Goal: Find specific page/section: Find specific page/section

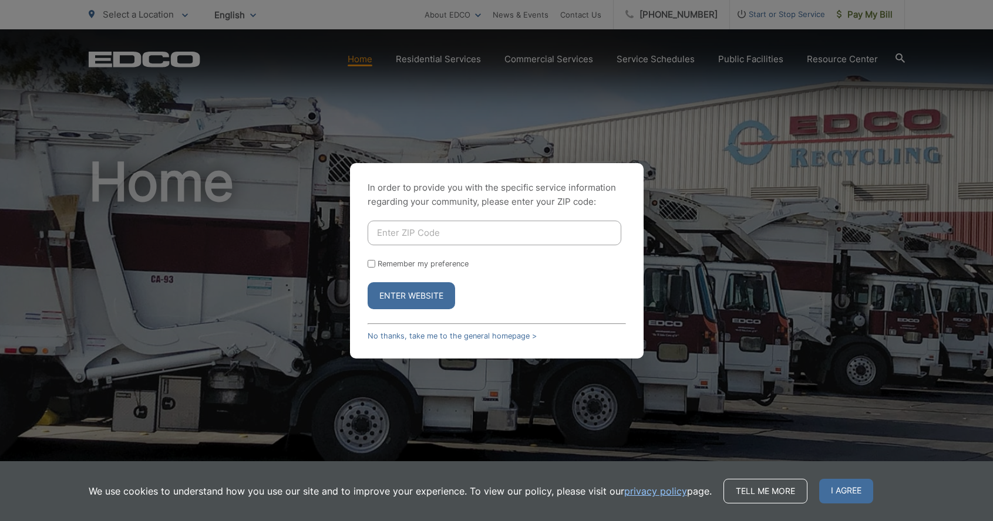
click at [430, 228] on input "Enter ZIP Code" at bounding box center [495, 233] width 254 height 25
type input "92067"
click at [411, 295] on button "Enter Website" at bounding box center [411, 295] width 87 height 27
click at [689, 110] on div "In order to provide you with the specific service information regarding your co…" at bounding box center [496, 260] width 993 height 521
click at [488, 235] on input "Enter ZIP Code" at bounding box center [495, 233] width 254 height 25
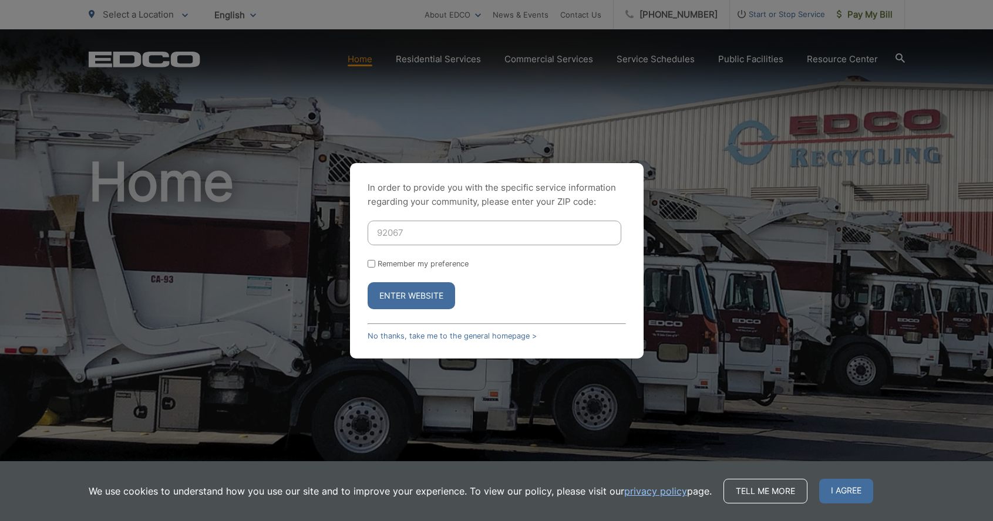
type input "92067"
click at [411, 295] on button "Enter Website" at bounding box center [411, 295] width 87 height 27
click at [481, 237] on input "Enter ZIP Code" at bounding box center [495, 233] width 254 height 25
type input "92067"
click at [370, 264] on input "Remember my preference" at bounding box center [372, 264] width 8 height 8
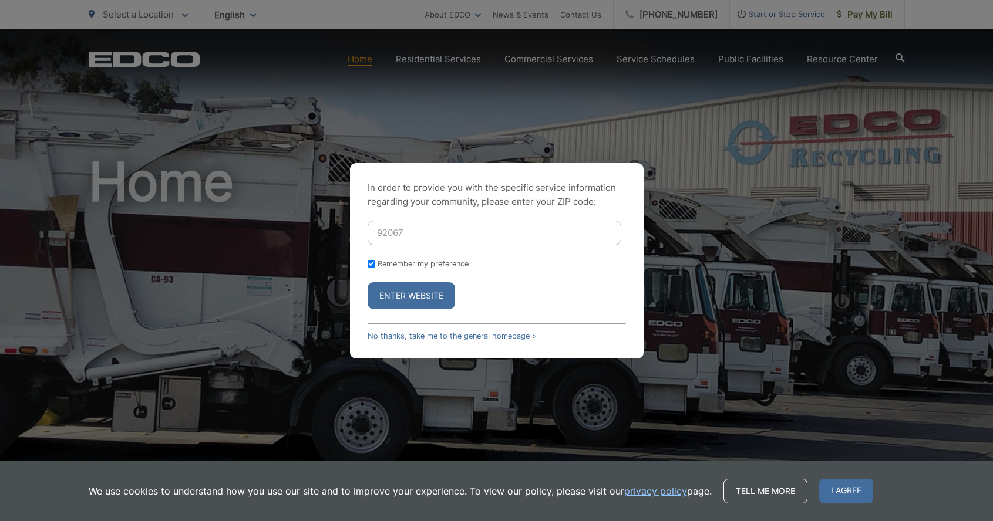
checkbox input "true"
click at [403, 296] on button "Enter Website" at bounding box center [411, 295] width 87 height 27
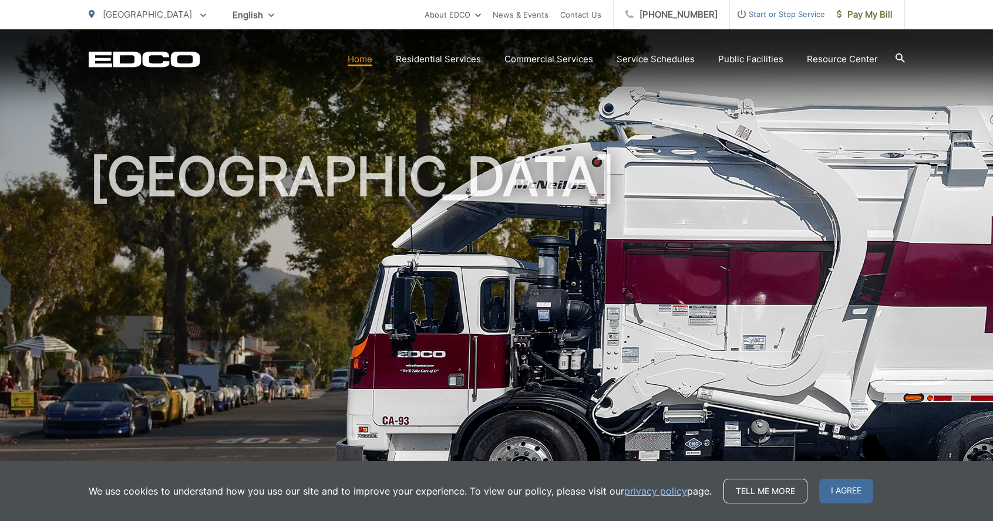
scroll to position [6, 0]
